Goal: Task Accomplishment & Management: Manage account settings

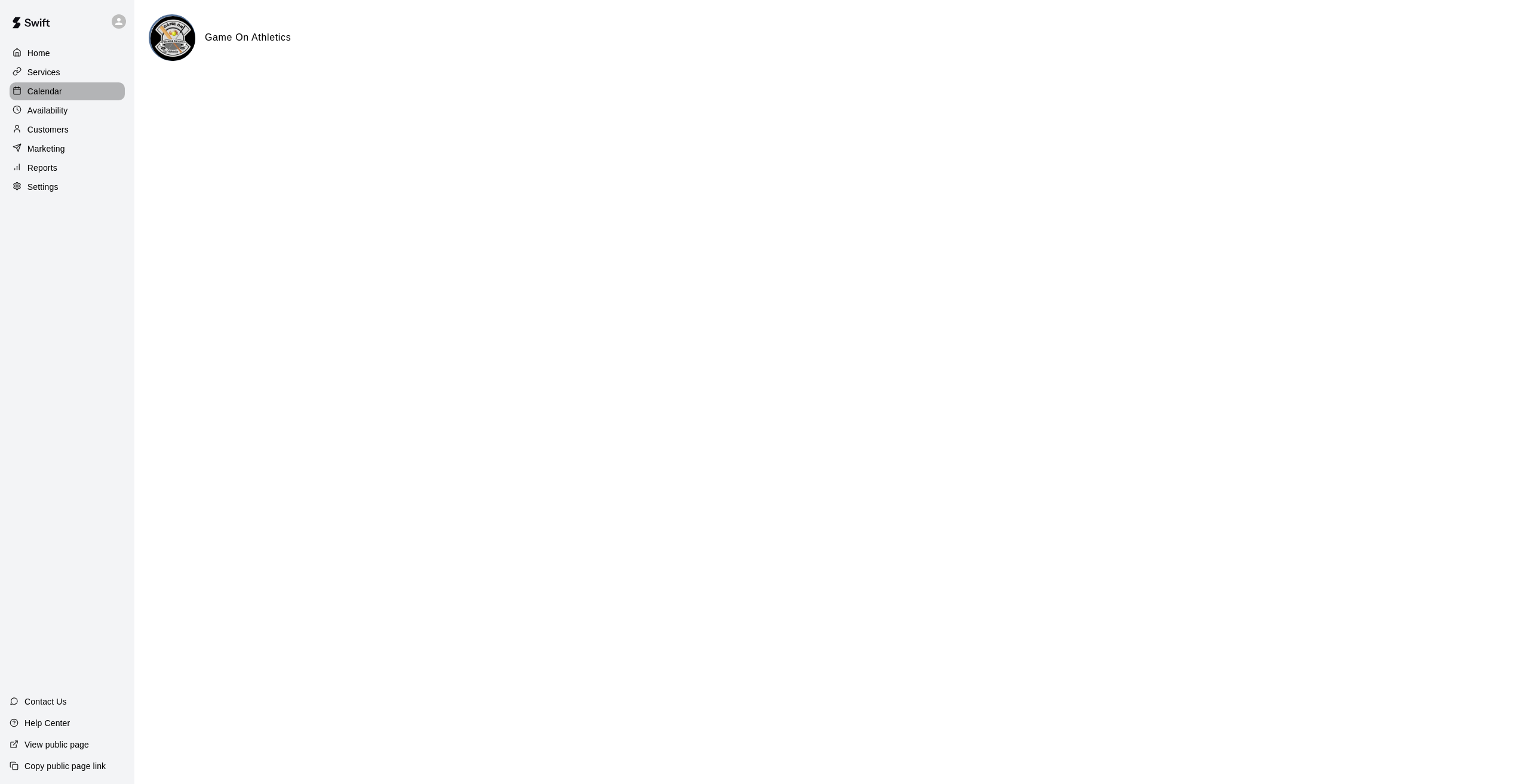
click at [29, 96] on p "Calendar" at bounding box center [44, 91] width 35 height 12
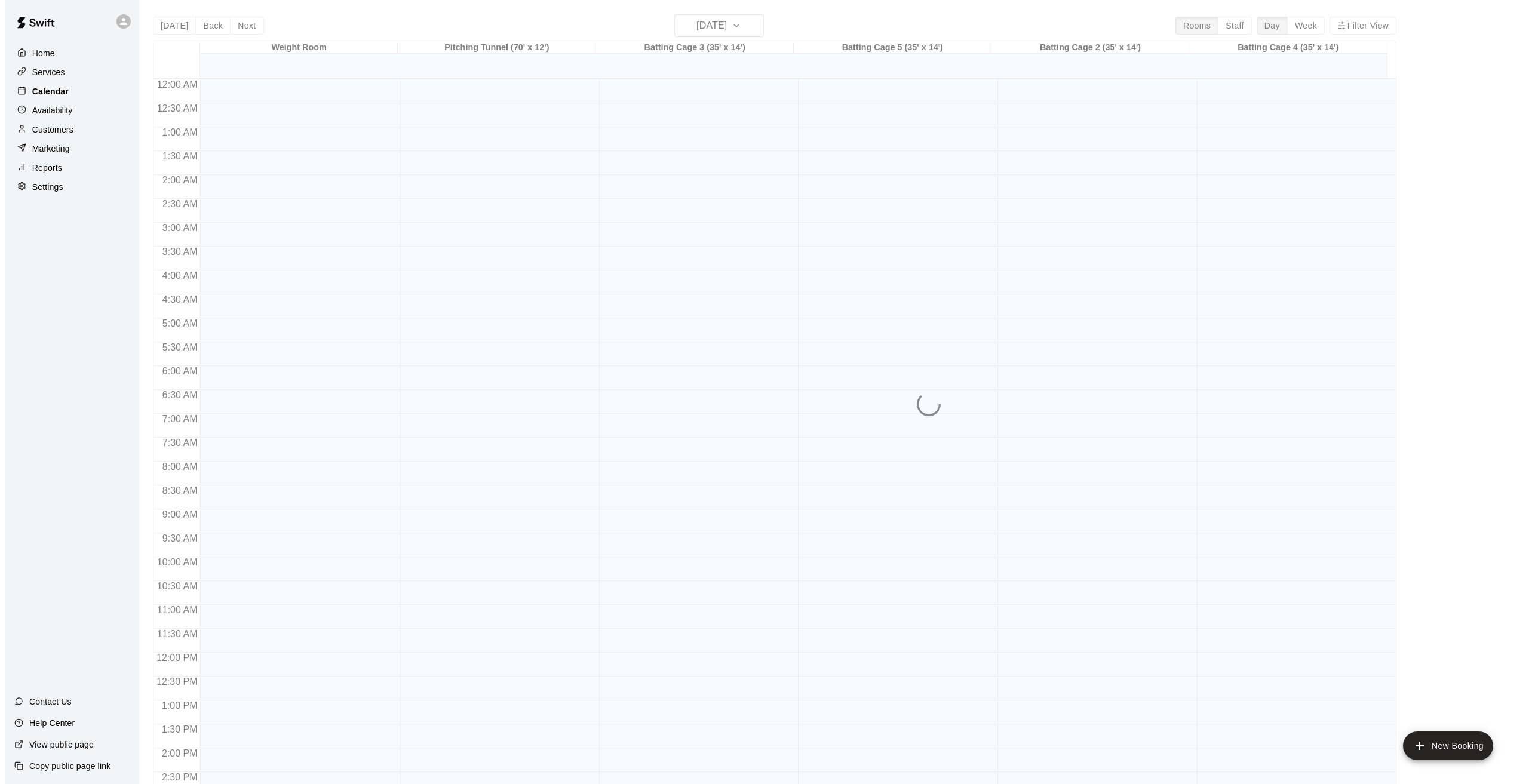
scroll to position [392, 0]
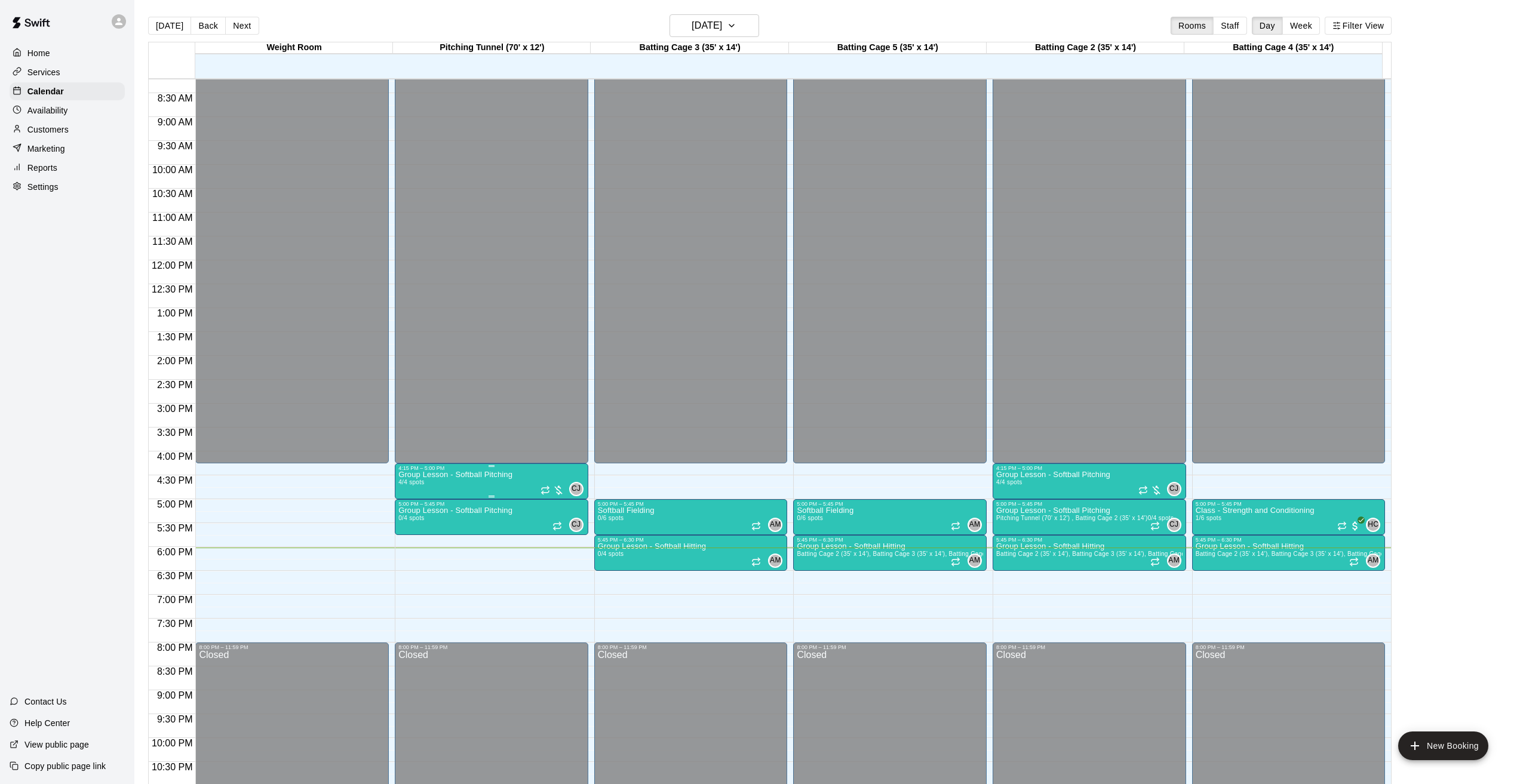
click at [498, 475] on p "Group Lesson - Softball Pitching" at bounding box center [455, 475] width 114 height 0
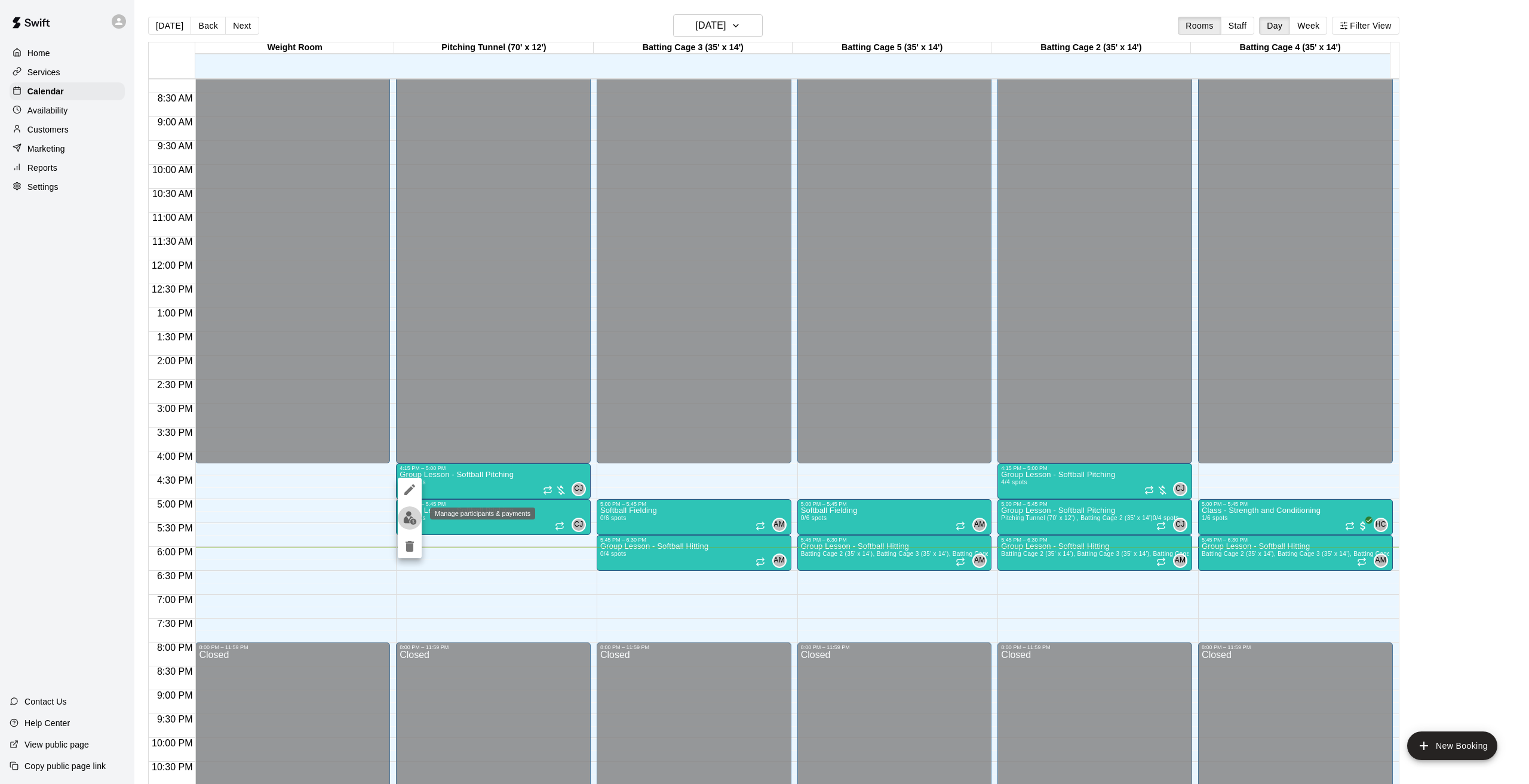
click at [414, 522] on img "edit" at bounding box center [410, 518] width 14 height 14
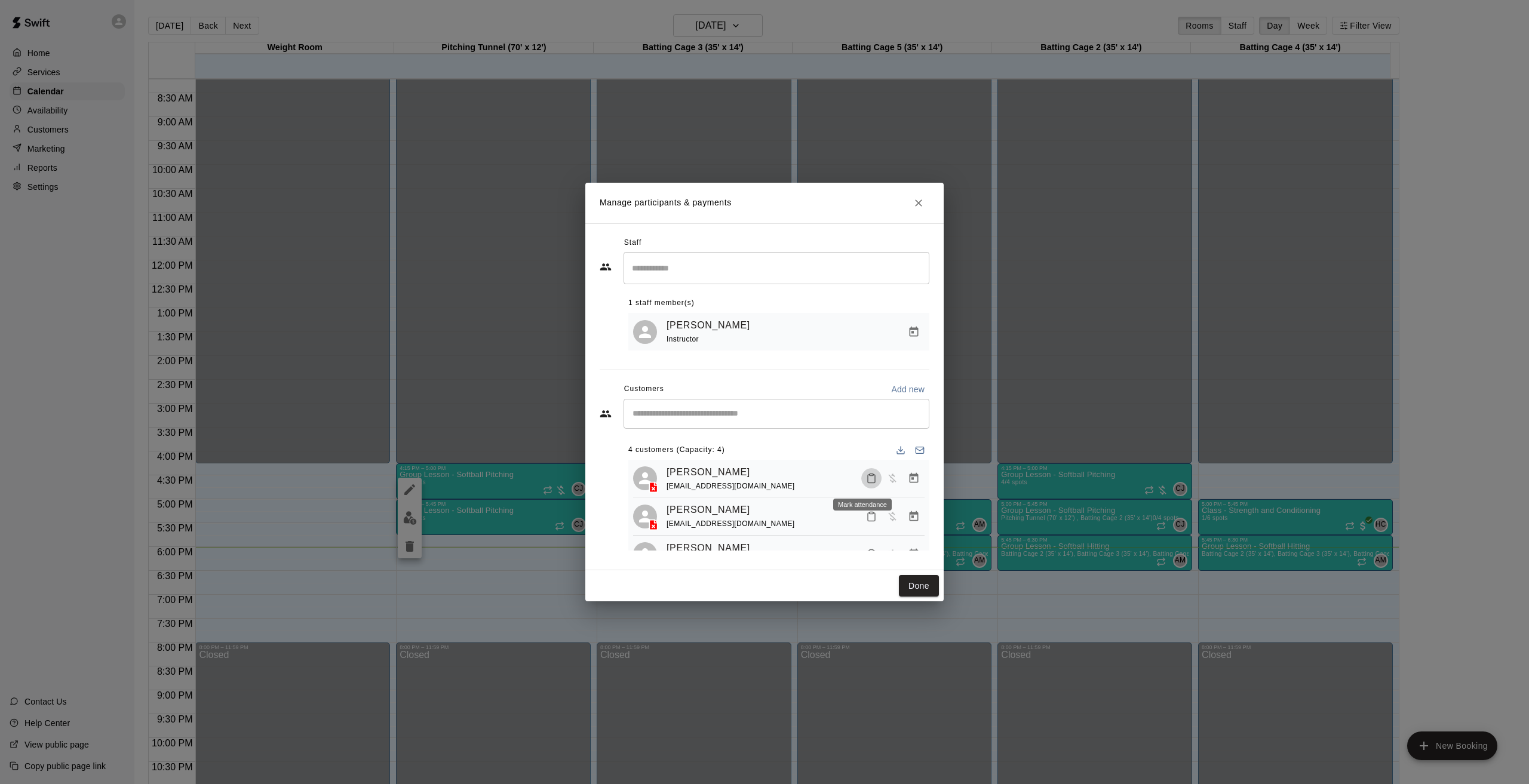
click at [867, 482] on icon "Mark attendance" at bounding box center [871, 478] width 11 height 11
click at [890, 485] on li "[PERSON_NAME] attended" at bounding box center [936, 484] width 140 height 19
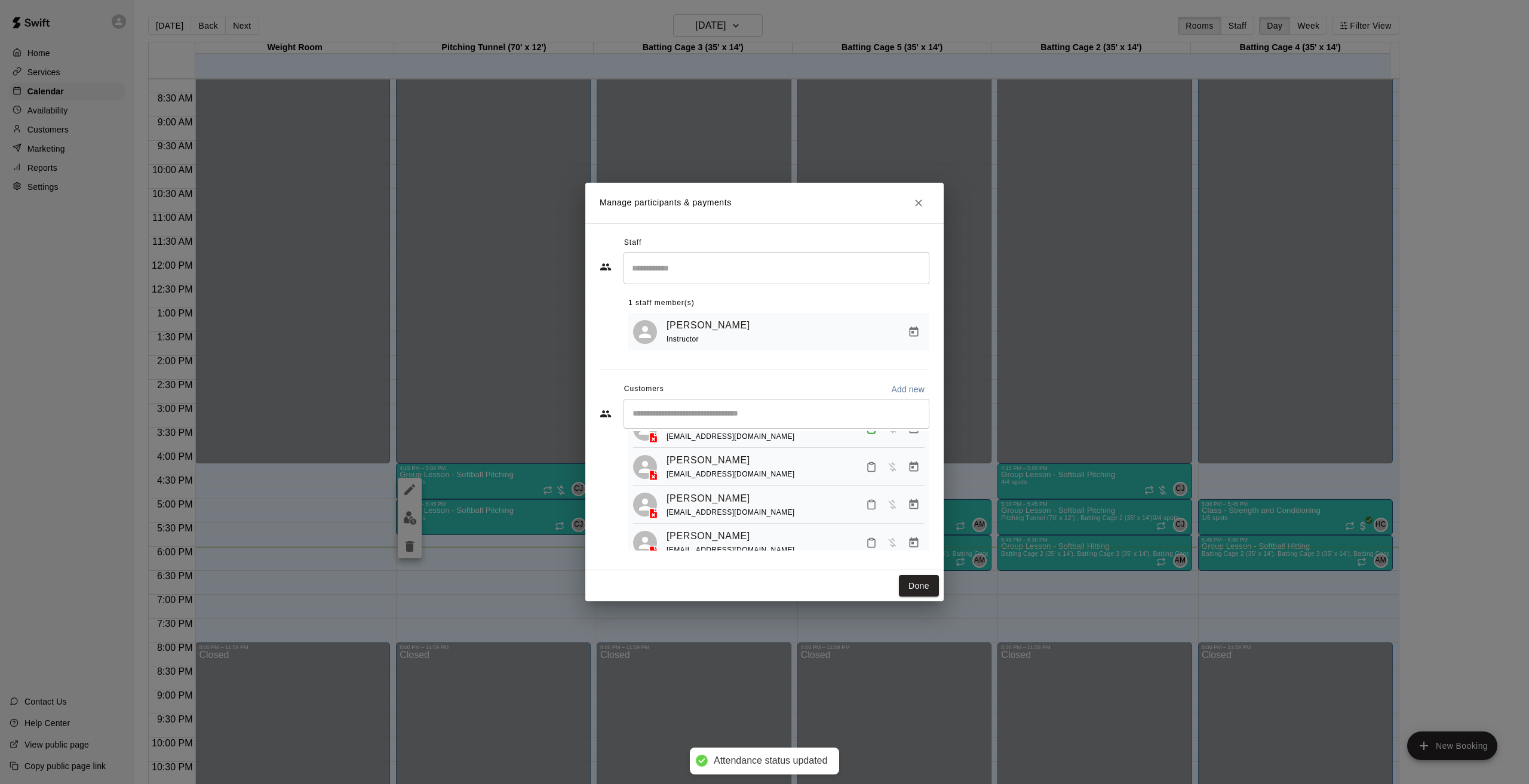
scroll to position [73, 0]
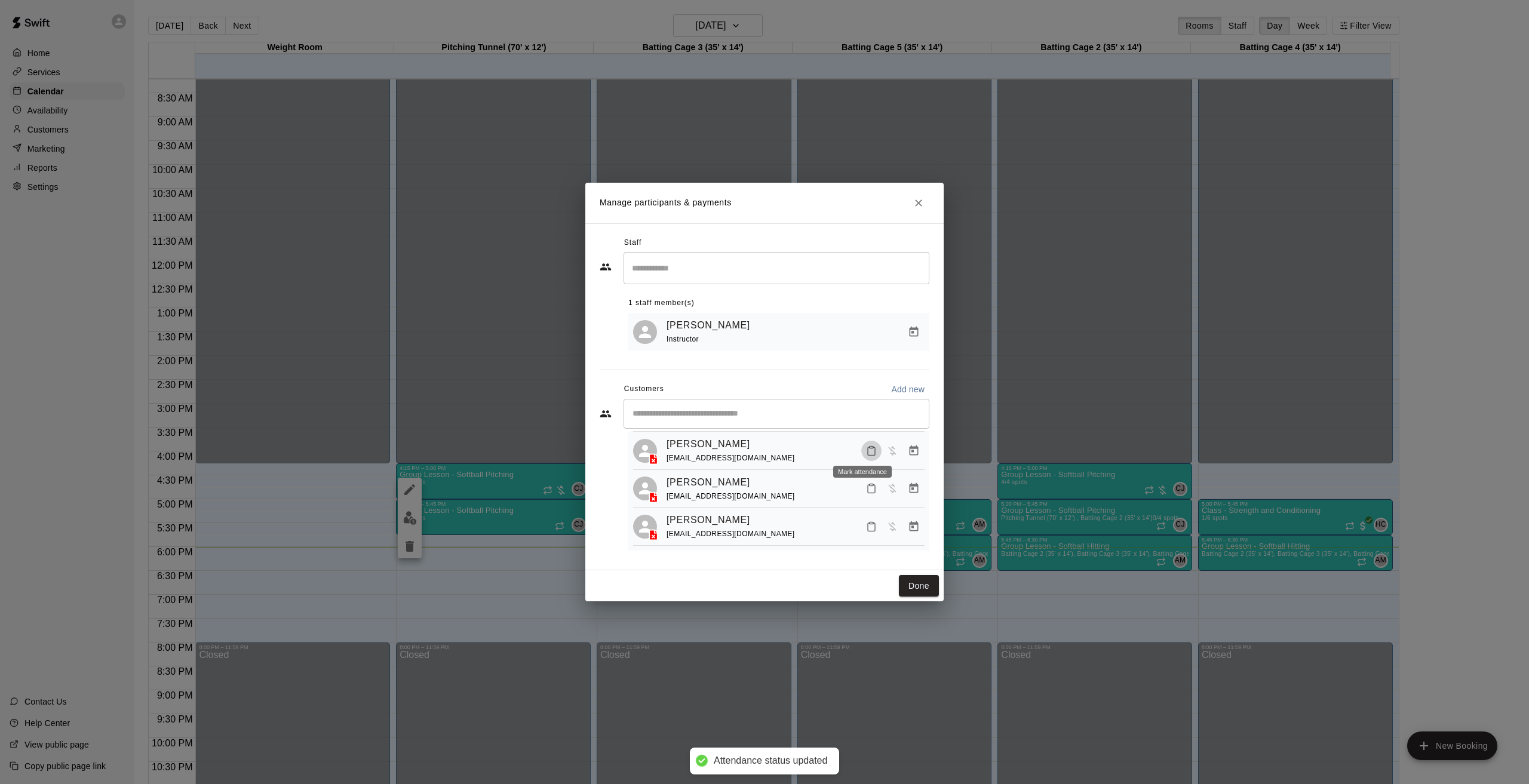
click at [867, 448] on icon "Mark attendance" at bounding box center [871, 451] width 11 height 11
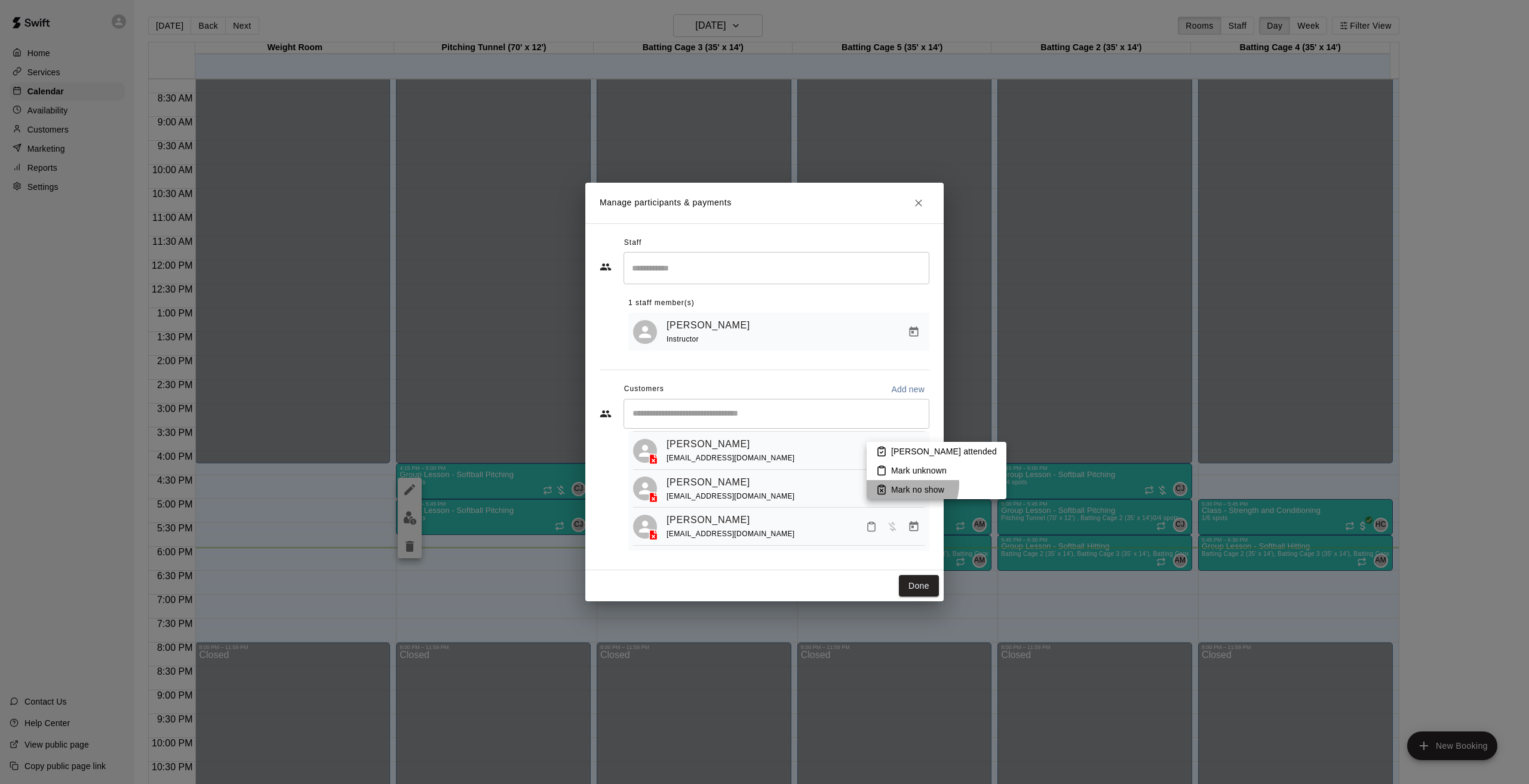
click at [908, 484] on p "Mark no show" at bounding box center [917, 490] width 53 height 12
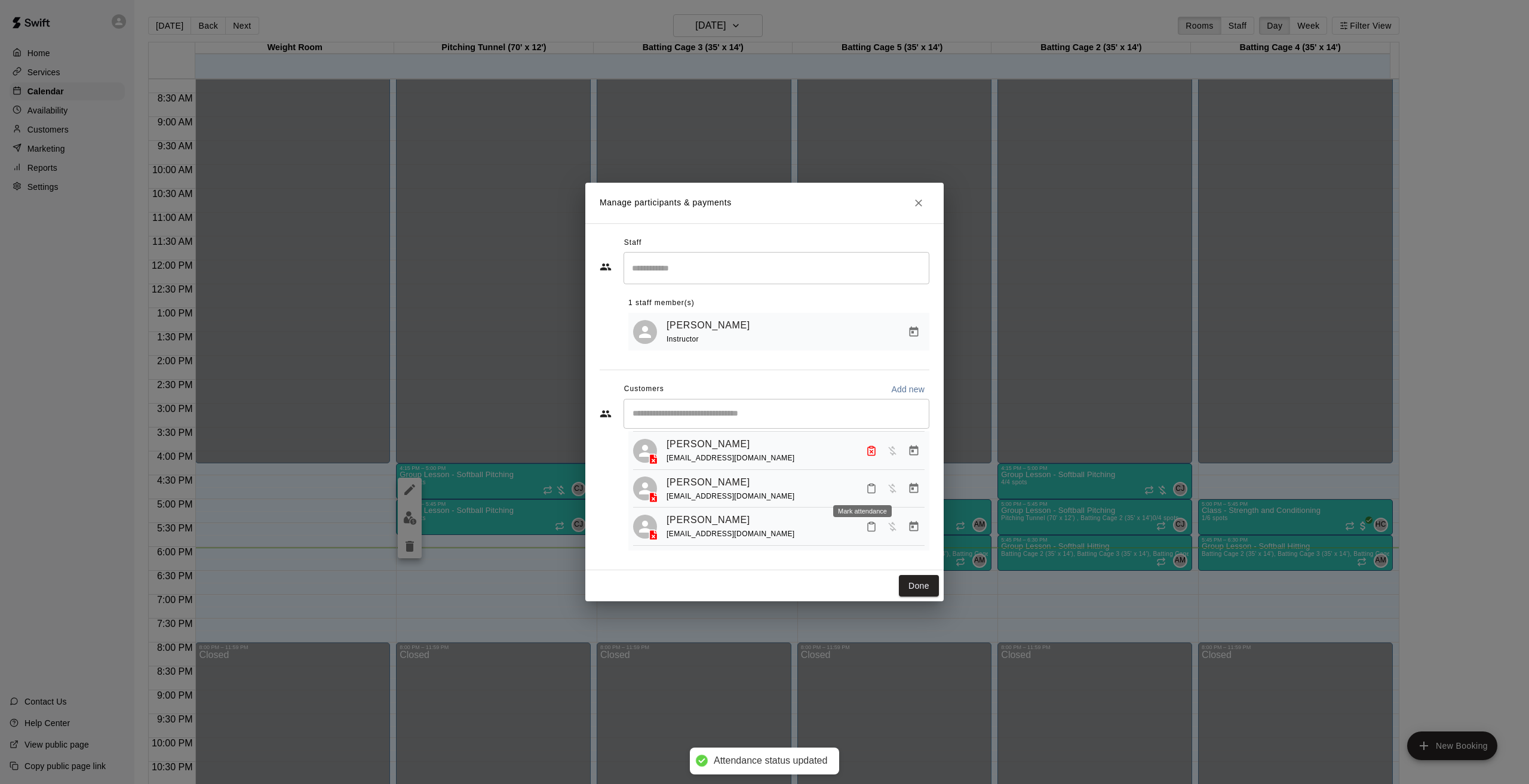
click at [868, 485] on icon "Mark attendance" at bounding box center [871, 489] width 7 height 9
click at [881, 492] on icon at bounding box center [884, 493] width 11 height 11
click at [868, 529] on icon "Mark attendance" at bounding box center [871, 528] width 7 height 9
click at [882, 537] on icon at bounding box center [884, 533] width 7 height 9
click at [913, 586] on button "Done" at bounding box center [919, 586] width 40 height 22
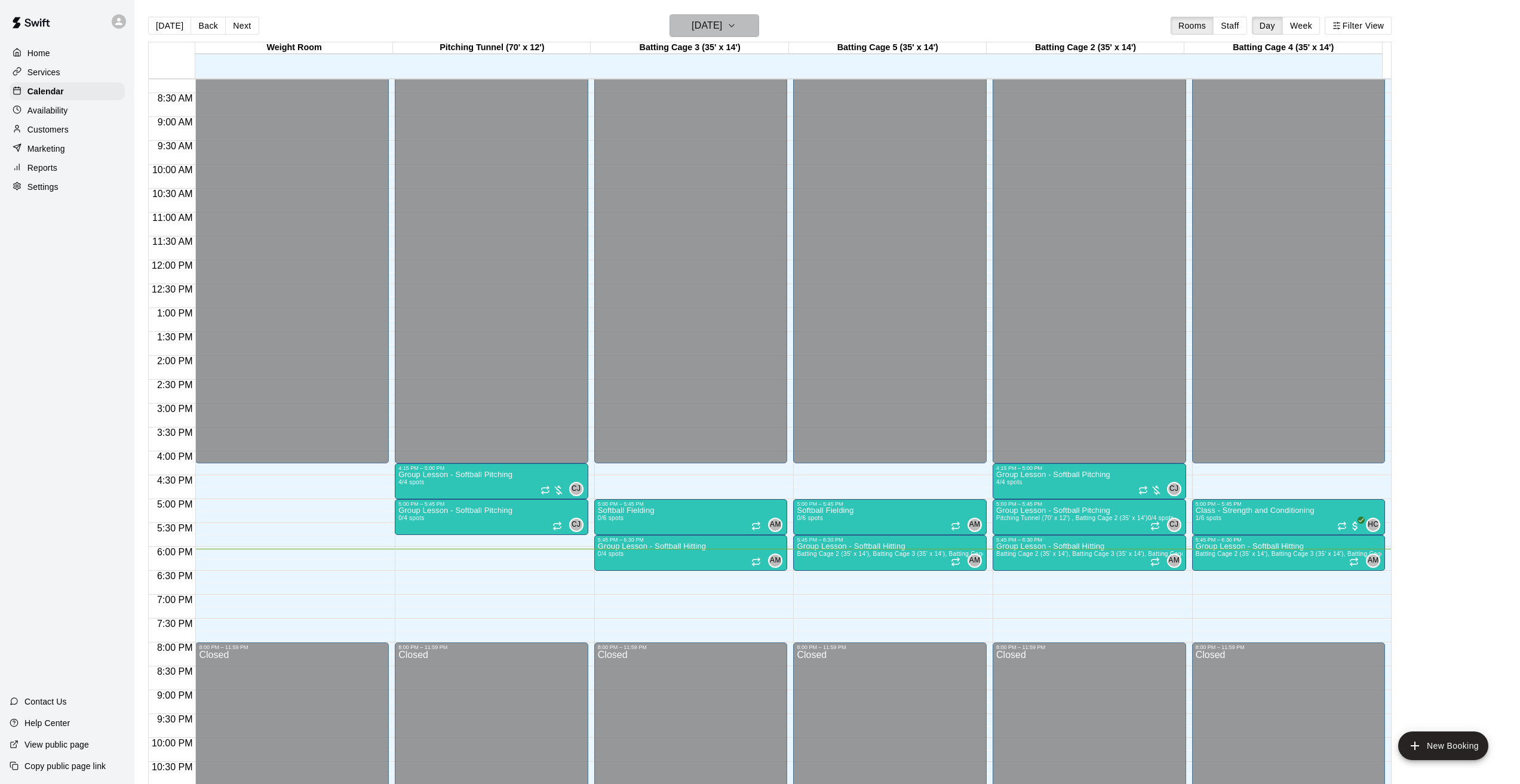
click at [712, 19] on h6 "[DATE]" at bounding box center [707, 25] width 30 height 16
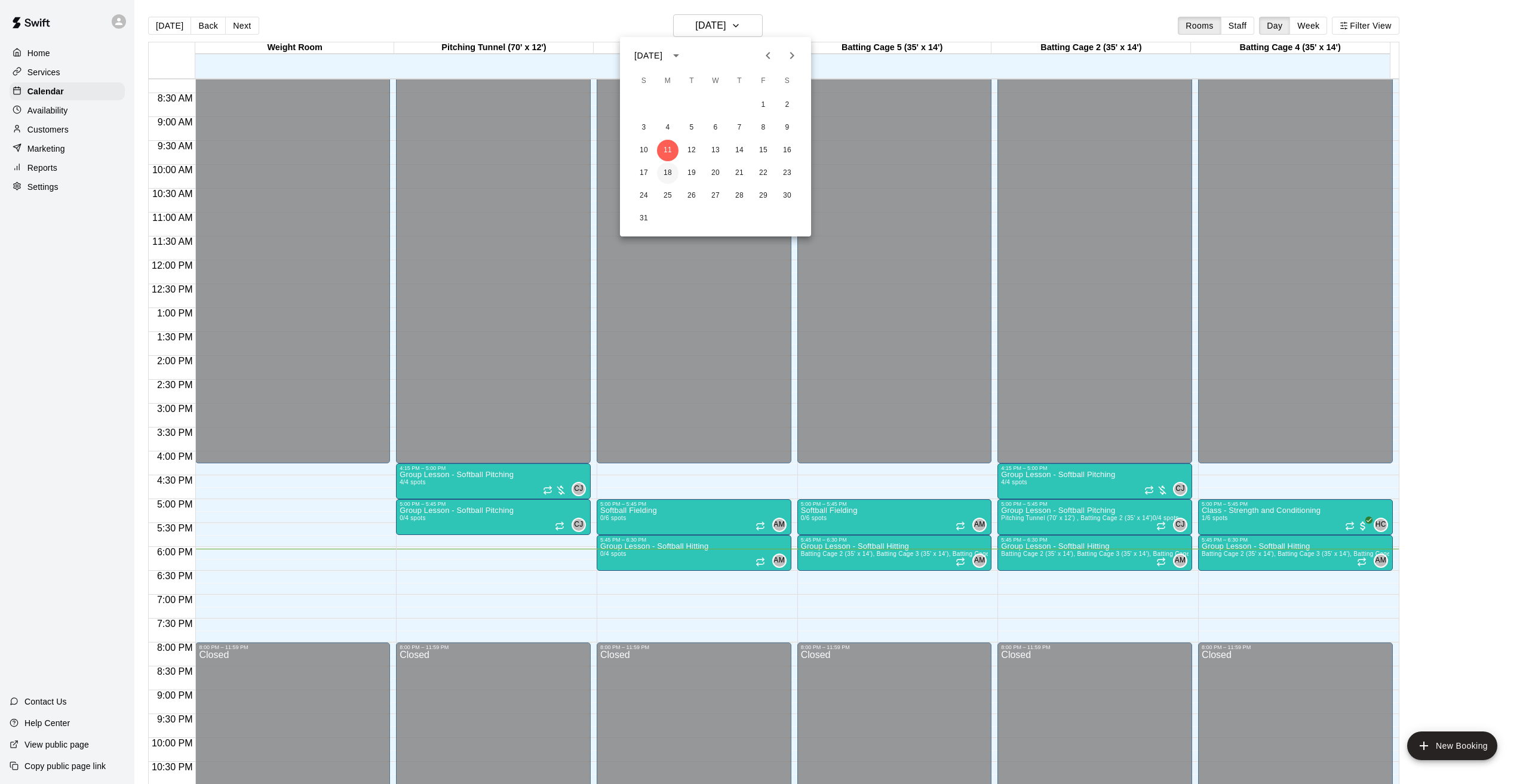
click at [667, 175] on button "18" at bounding box center [667, 173] width 21 height 21
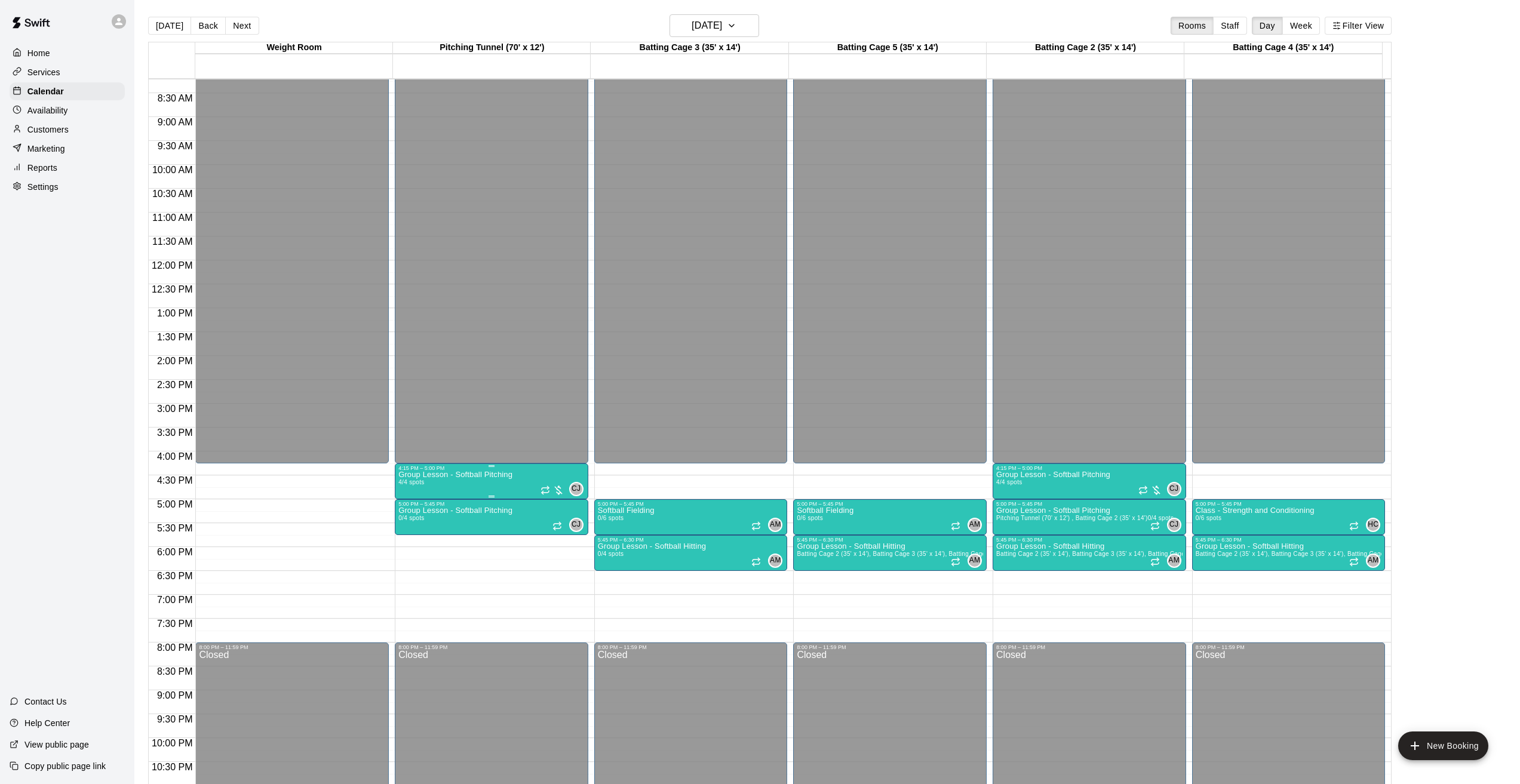
click at [471, 475] on p "Group Lesson - Softball Pitching" at bounding box center [455, 475] width 114 height 0
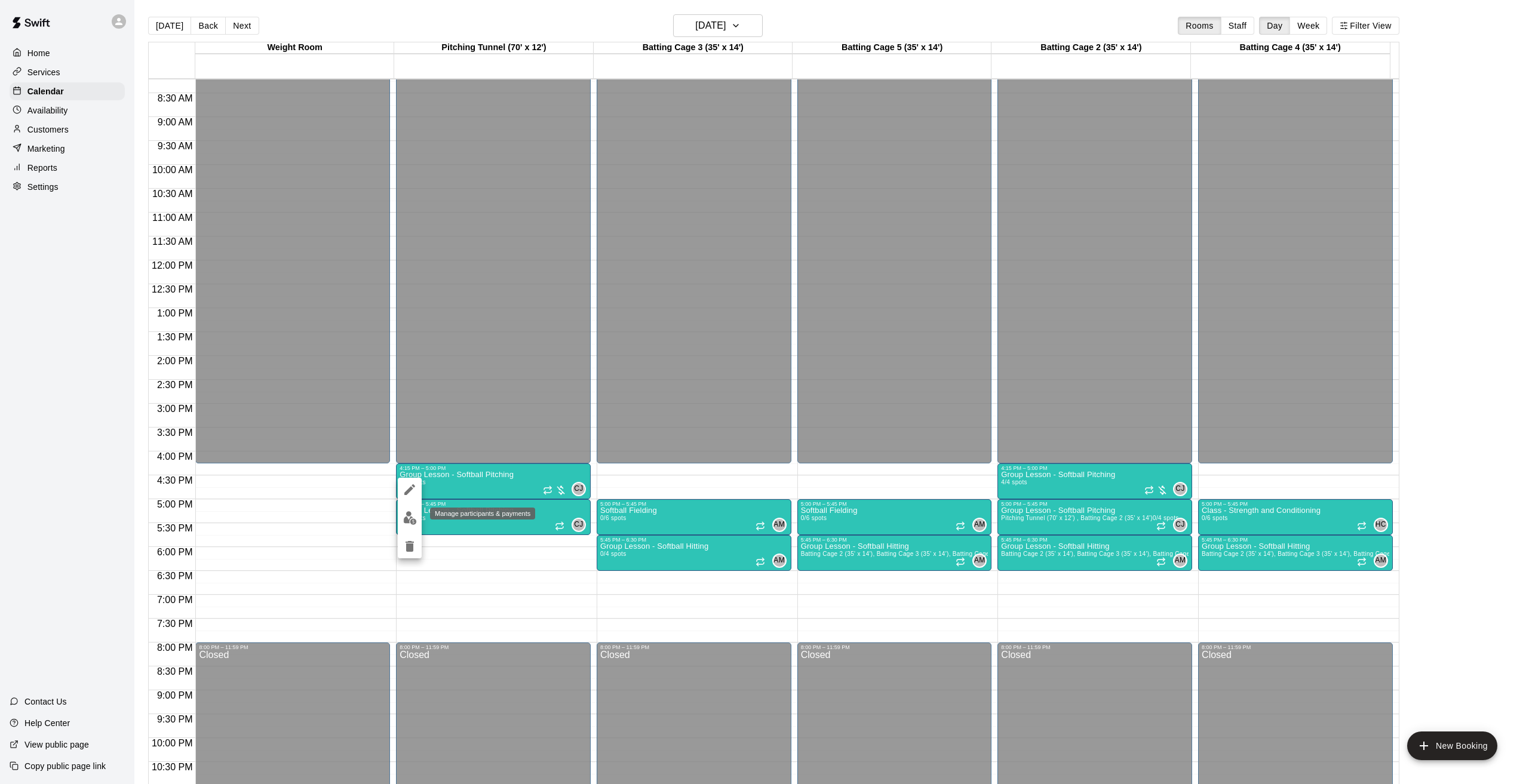
click at [406, 519] on img "edit" at bounding box center [410, 518] width 14 height 14
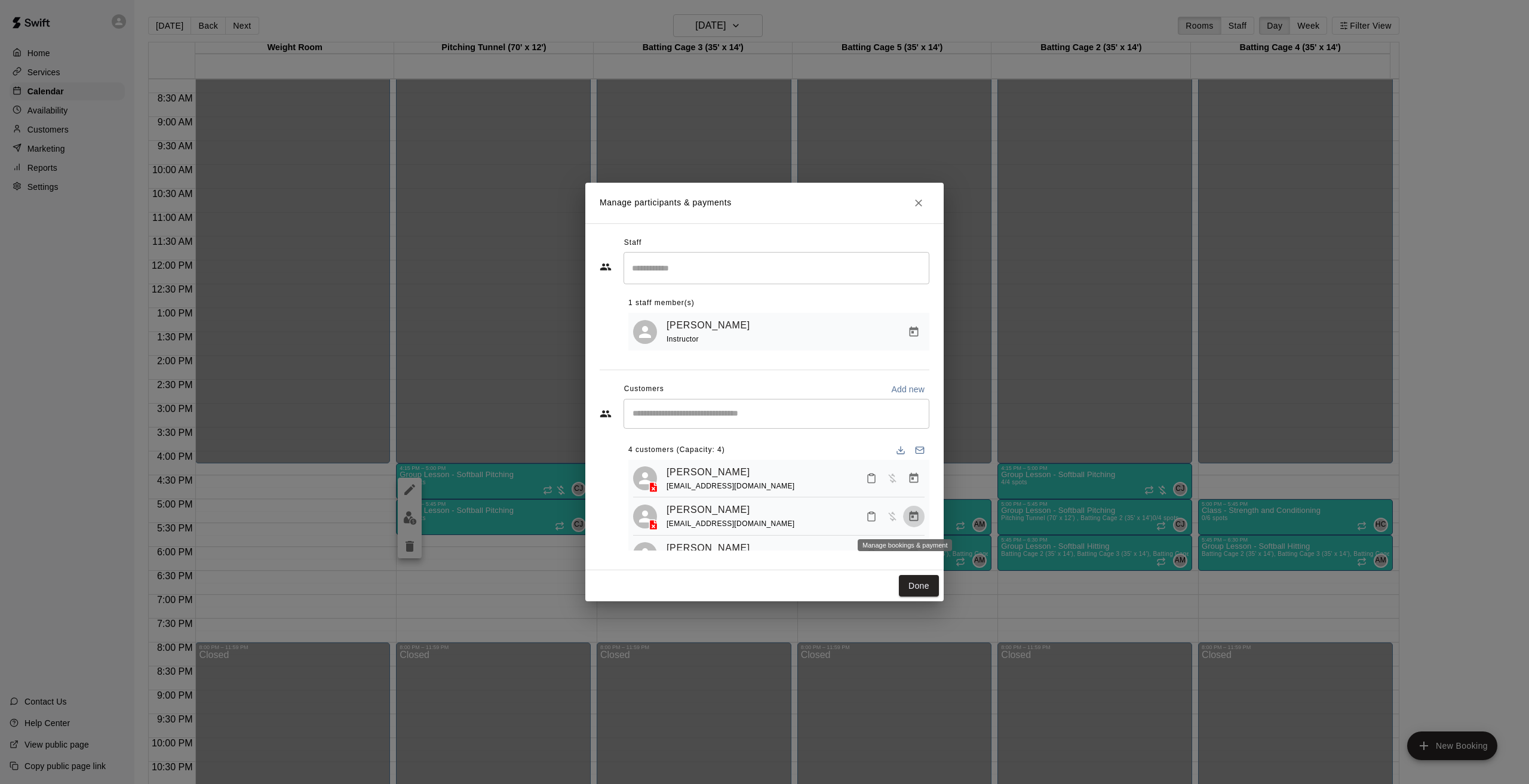
click at [910, 521] on icon "Manage bookings & payment" at bounding box center [914, 515] width 9 height 10
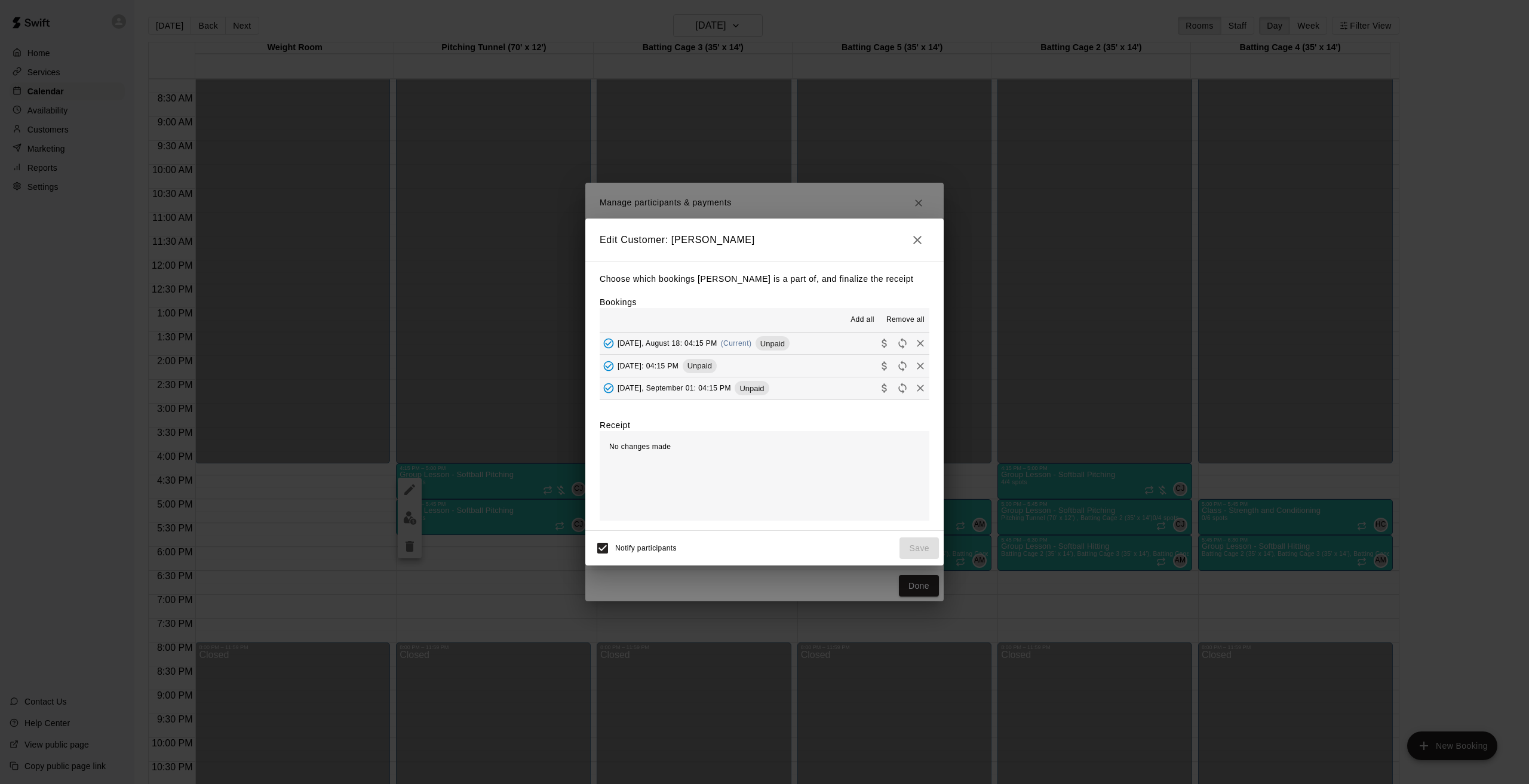
click at [919, 318] on span "Remove all" at bounding box center [906, 320] width 38 height 12
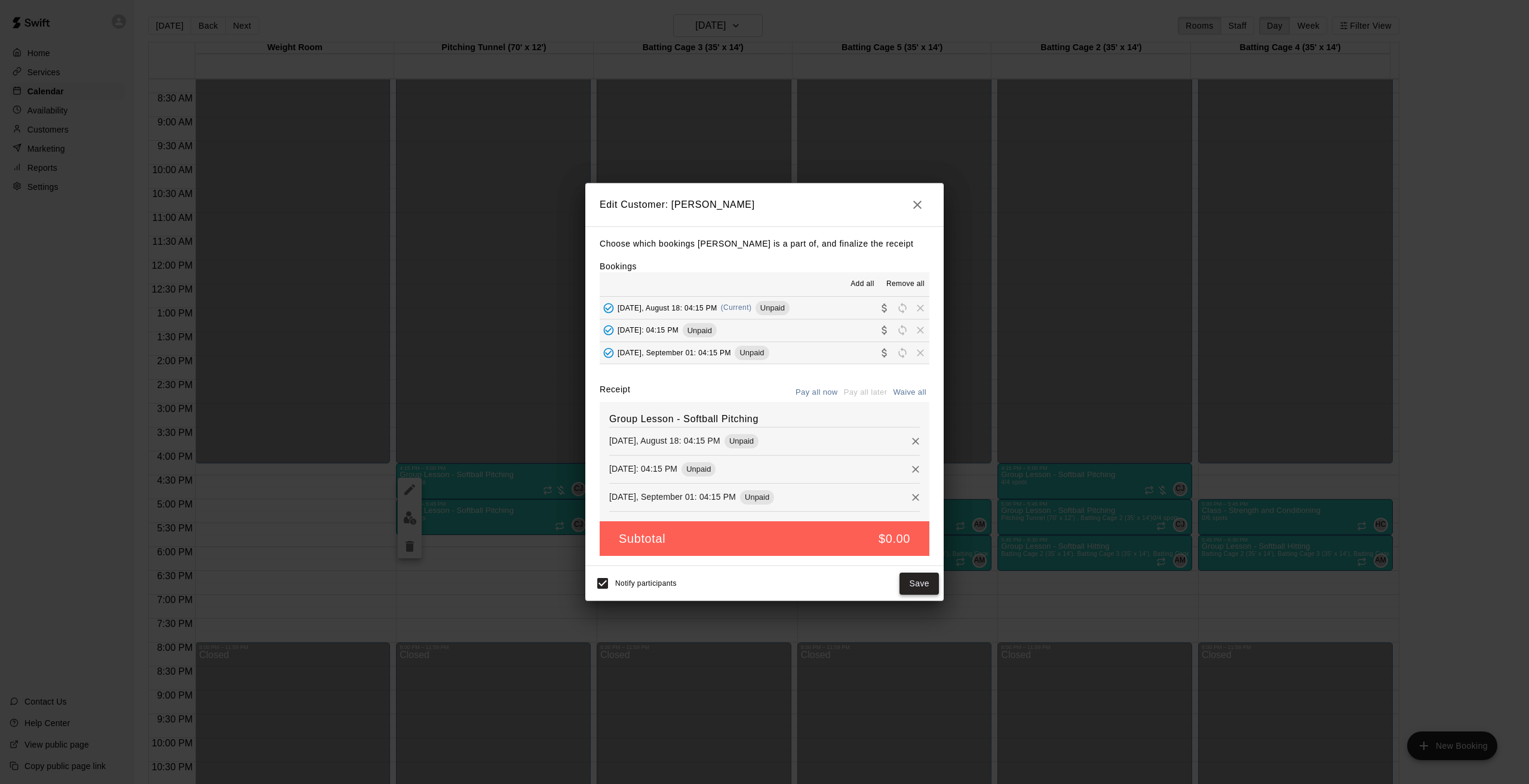
click at [933, 580] on button "Save" at bounding box center [919, 584] width 40 height 22
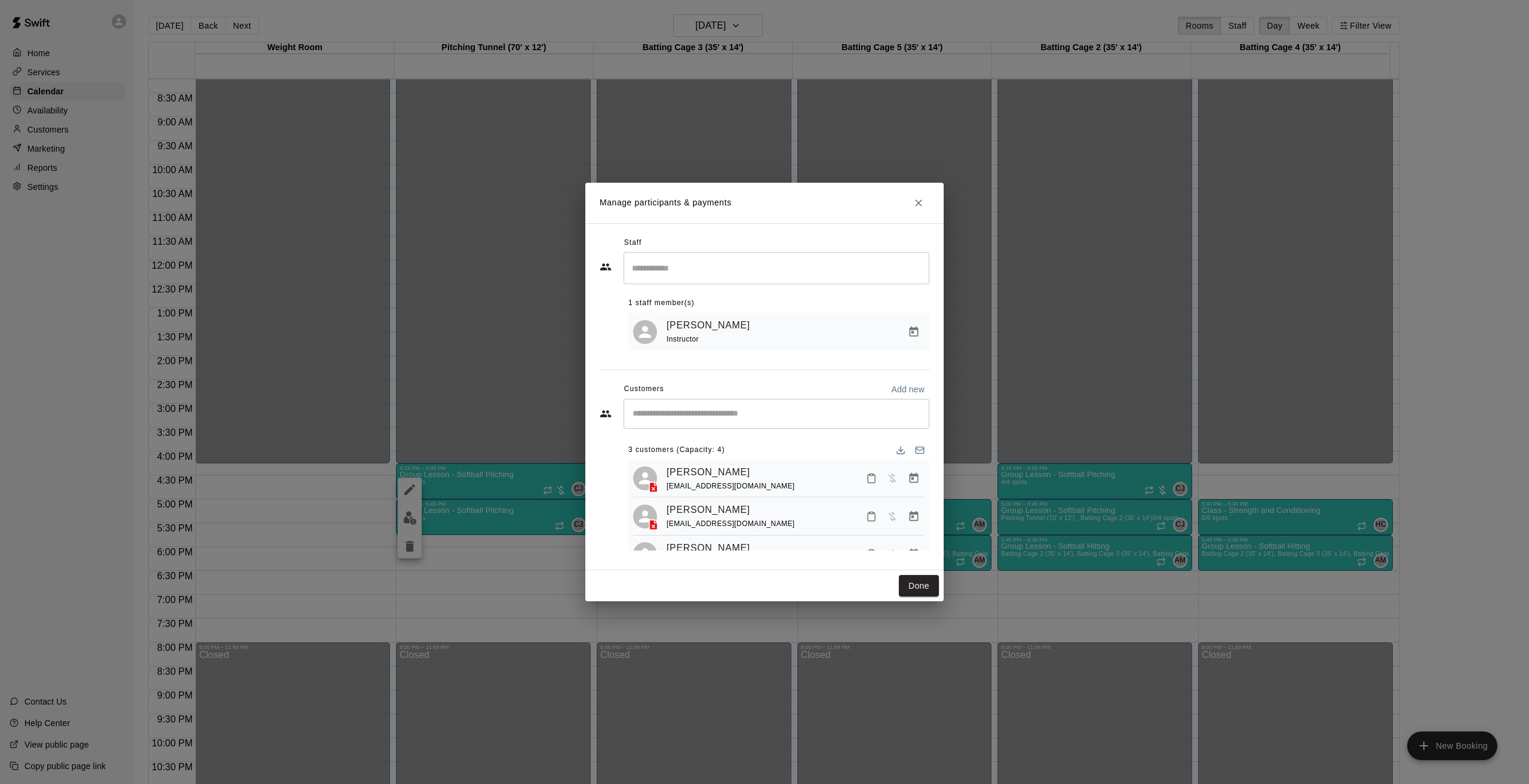
click at [795, 408] on input "Start typing to search customers..." at bounding box center [776, 414] width 295 height 12
type input "***"
click at [783, 447] on div "Livy Fleming [EMAIL_ADDRESS][PERSON_NAME][DOMAIN_NAME]" at bounding box center [788, 449] width 263 height 26
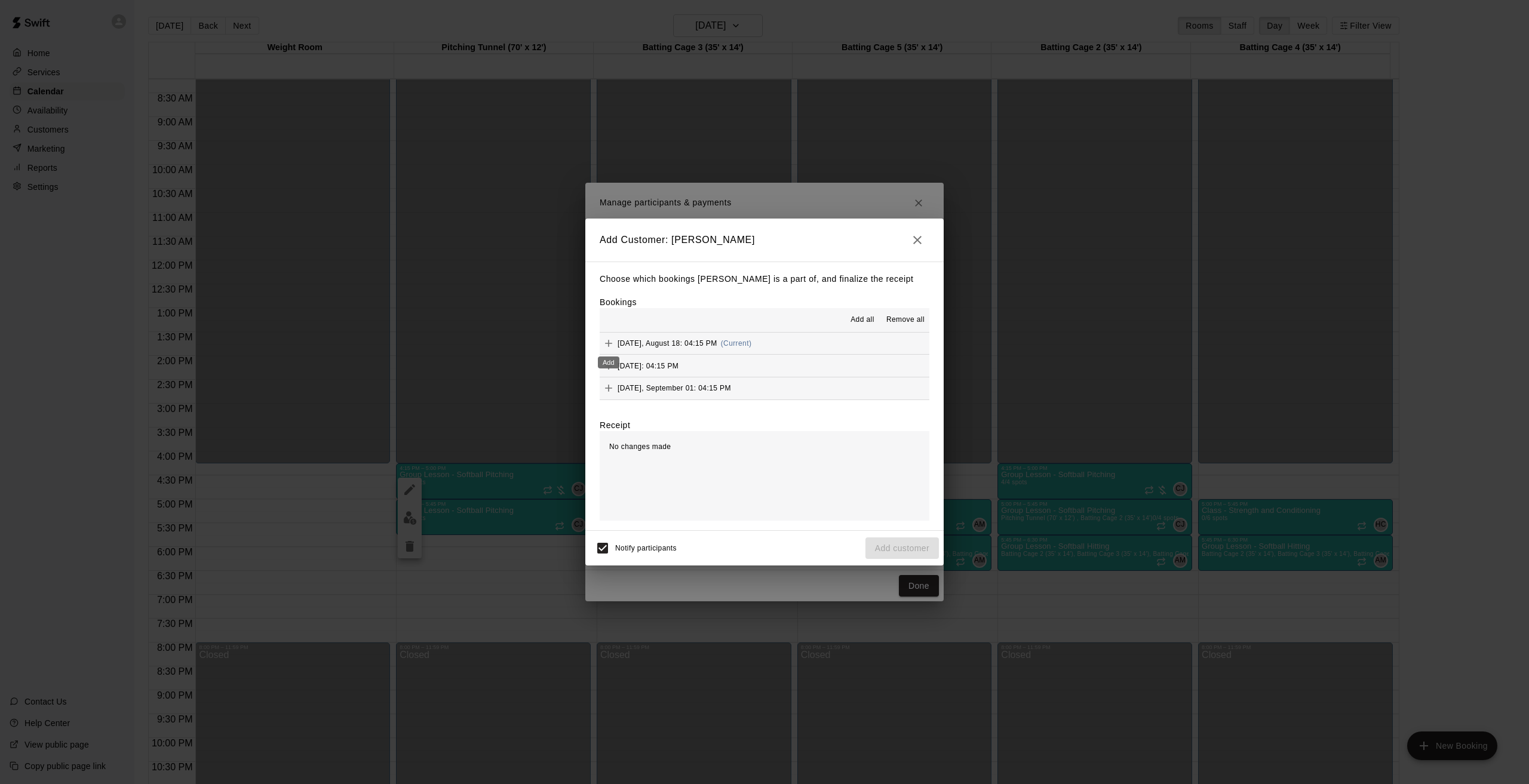
click at [608, 346] on icon "Add" at bounding box center [609, 344] width 12 height 12
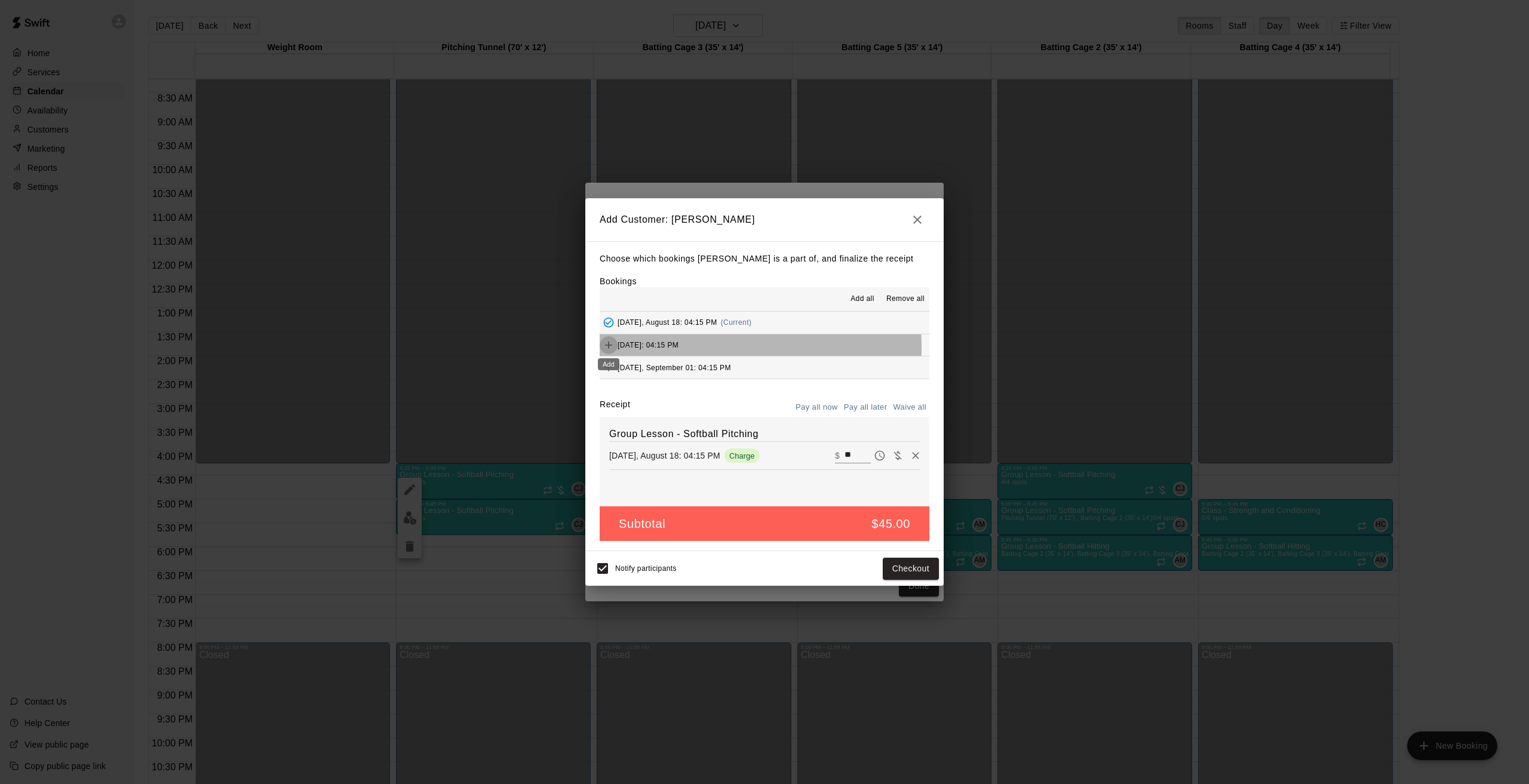
click at [608, 348] on icon "Add" at bounding box center [609, 345] width 12 height 12
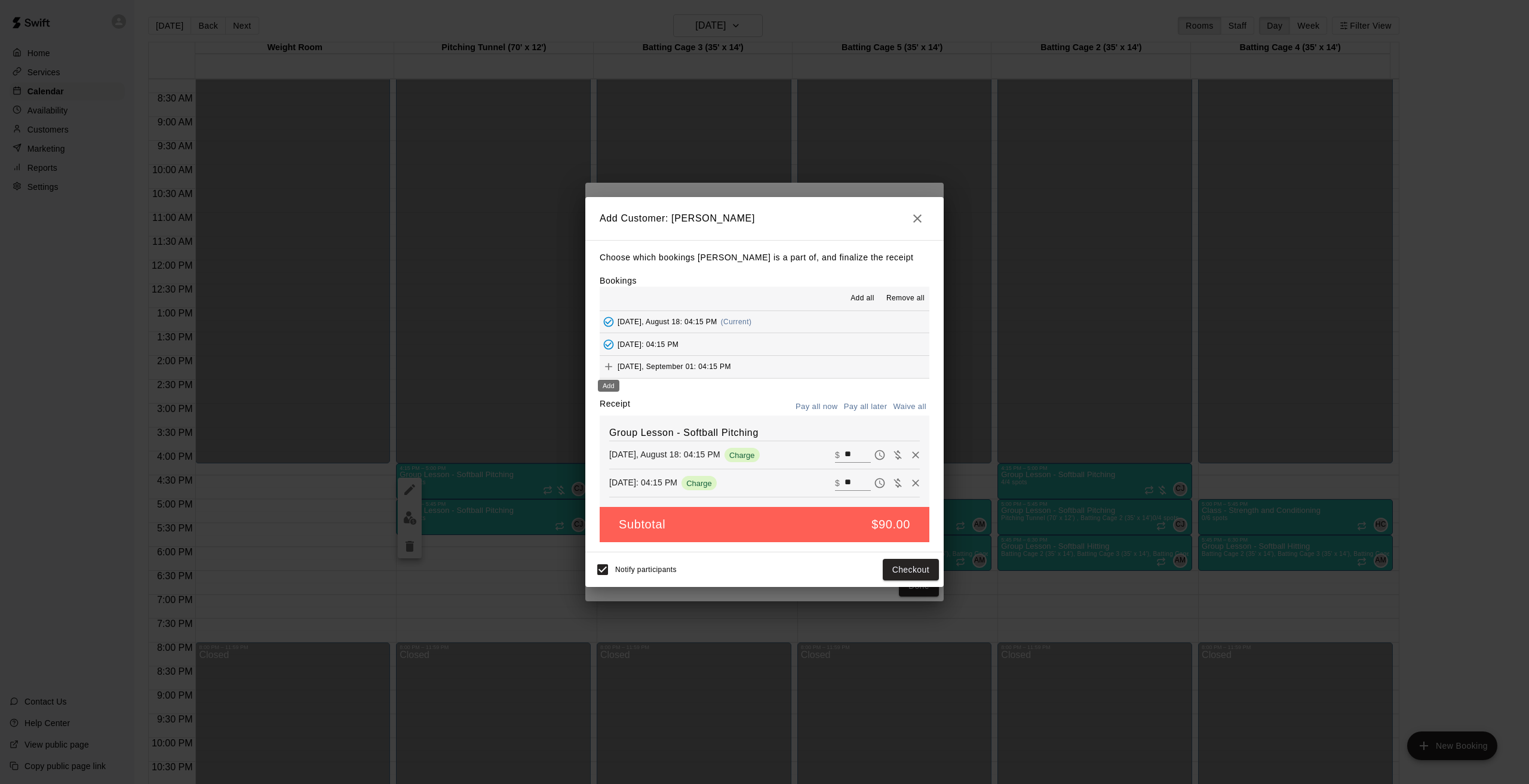
click at [612, 367] on icon "Add" at bounding box center [609, 367] width 12 height 12
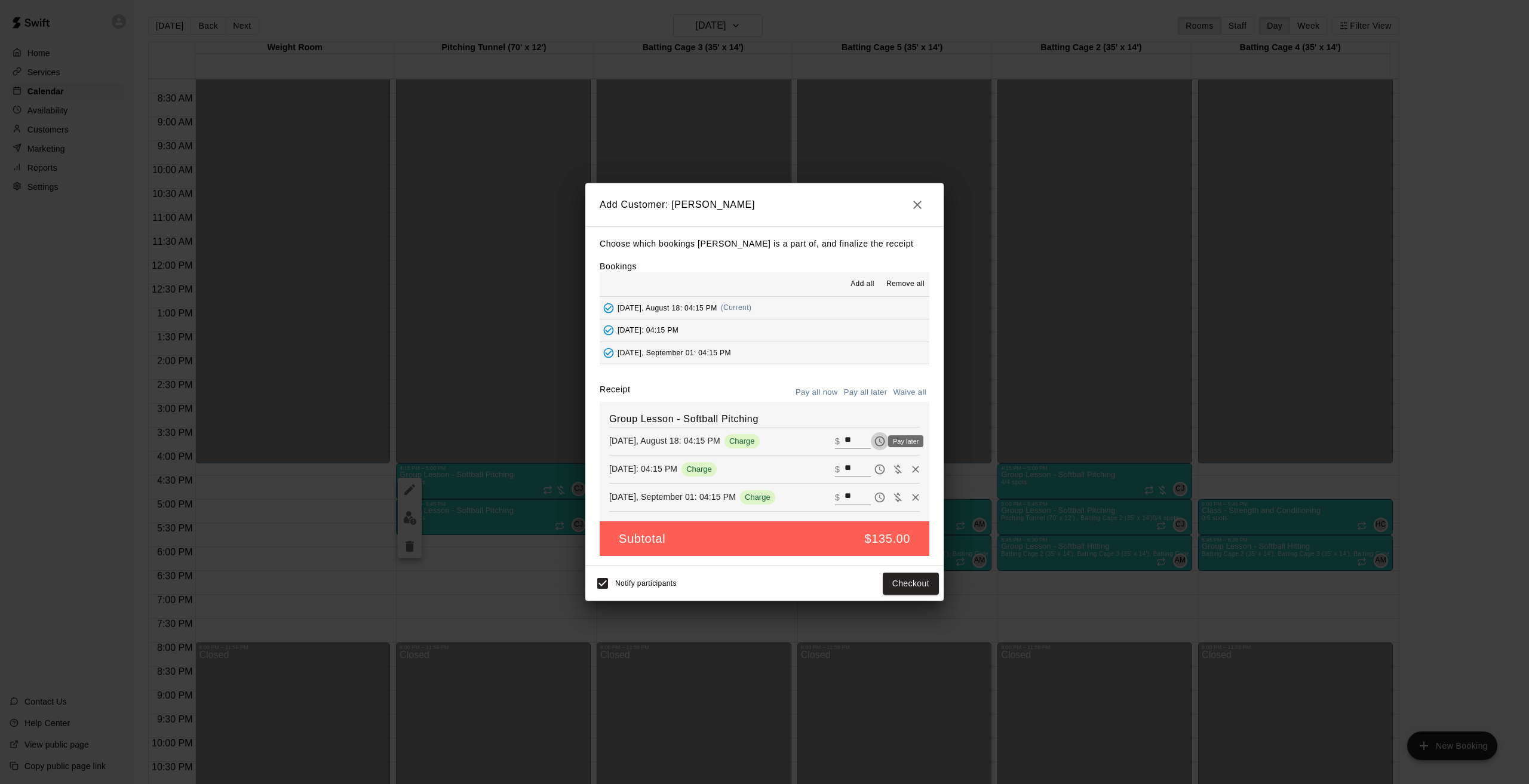
click at [875, 446] on icon "Pay later" at bounding box center [880, 441] width 10 height 10
click at [874, 471] on icon "Pay later" at bounding box center [880, 470] width 12 height 12
click at [874, 496] on icon "Pay later" at bounding box center [880, 498] width 12 height 12
click at [895, 586] on button "Add customer" at bounding box center [902, 584] width 74 height 22
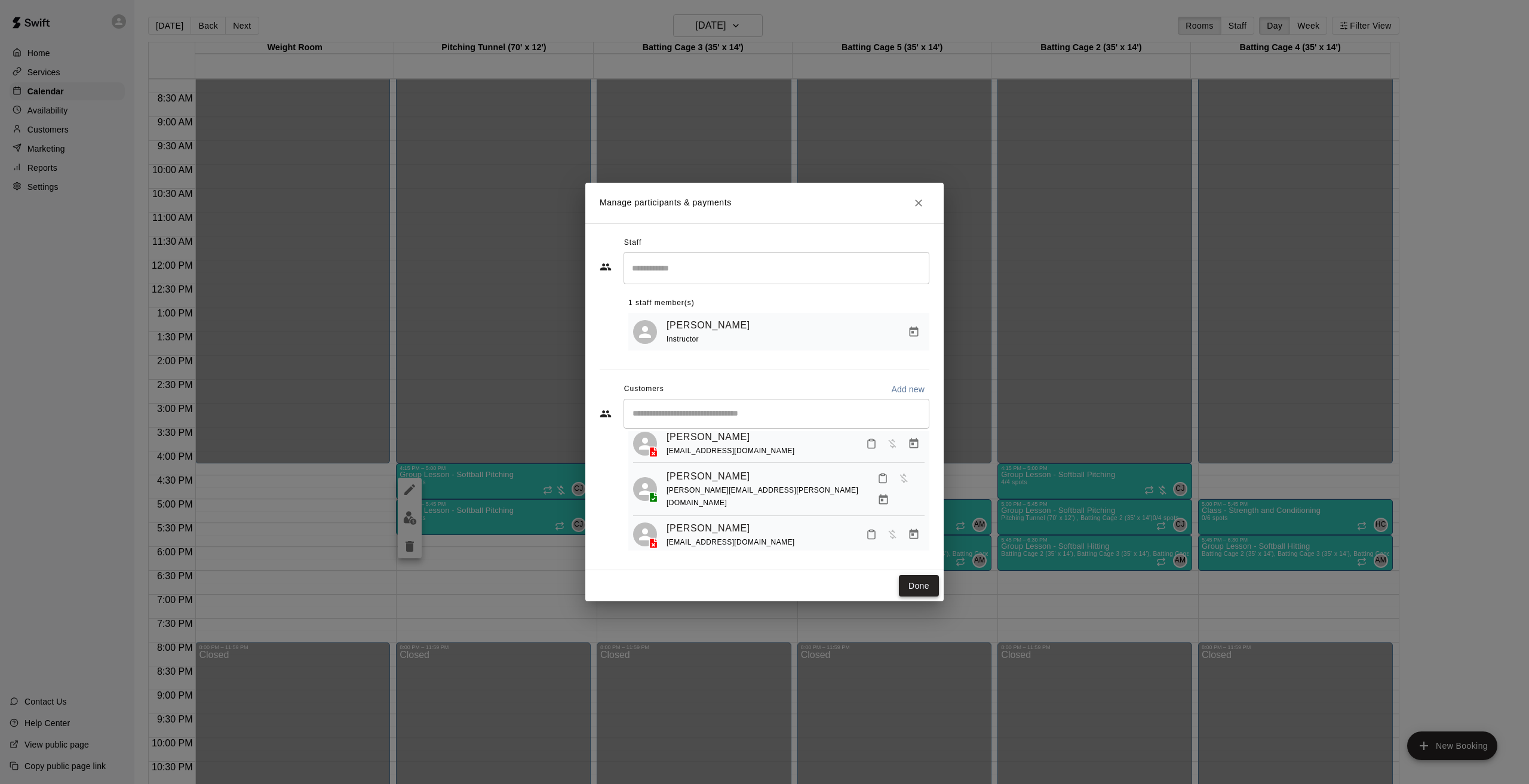
click at [923, 585] on button "Done" at bounding box center [919, 586] width 40 height 22
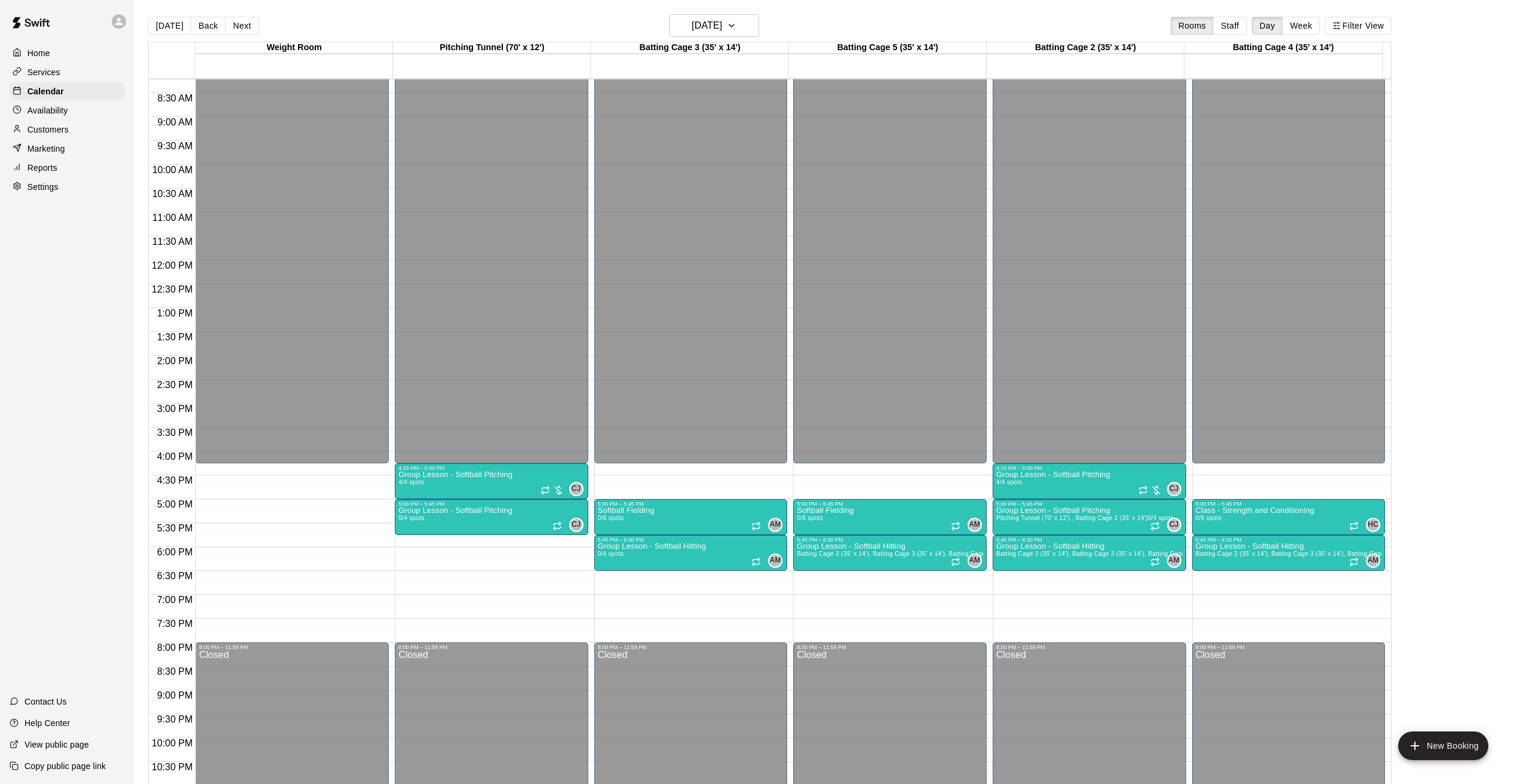
scroll to position [19, 0]
